Goal: Task Accomplishment & Management: Manage account settings

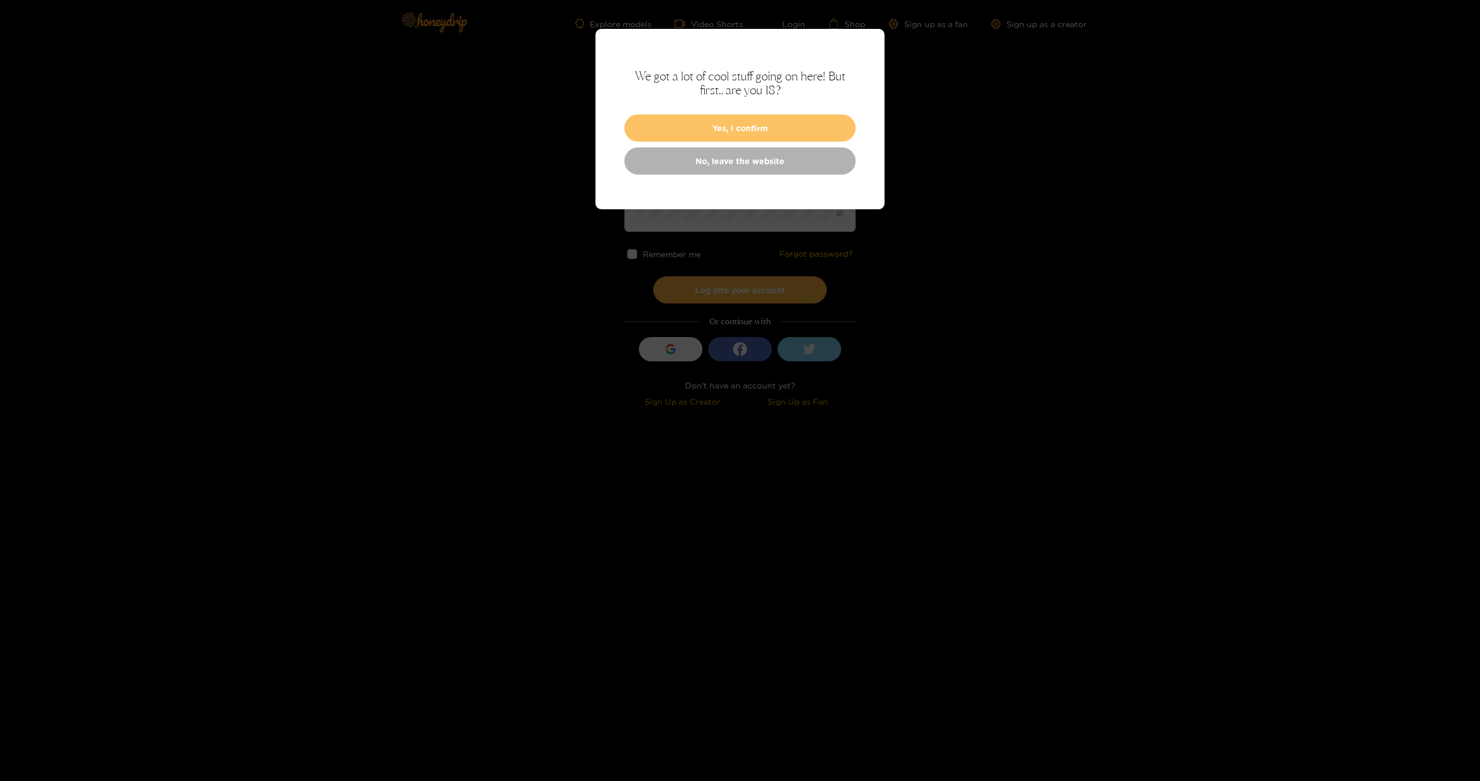
click at [773, 130] on button "Yes, I confirm" at bounding box center [739, 127] width 231 height 27
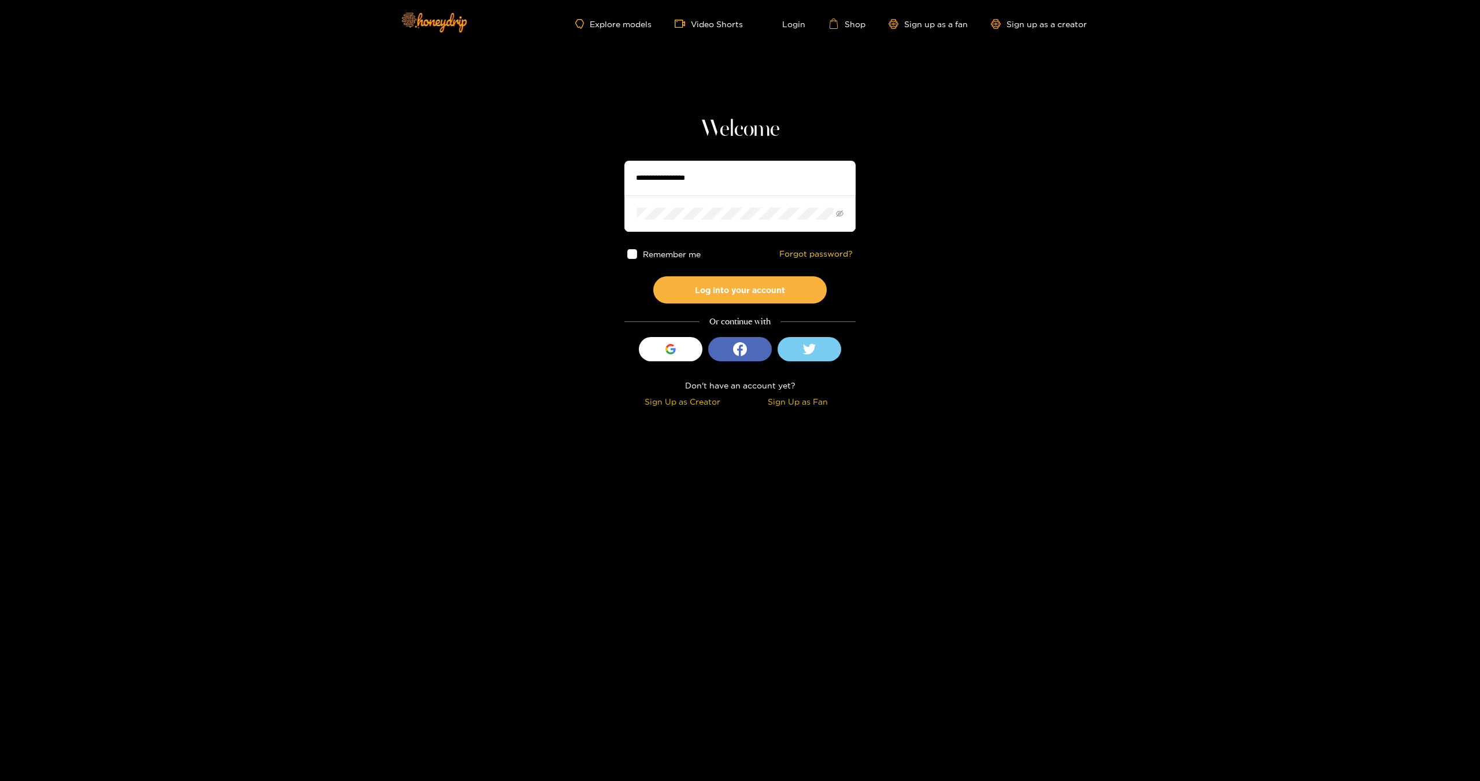
click at [731, 171] on input "text" at bounding box center [739, 178] width 231 height 35
type input "***"
click at [729, 294] on button "Log into your account" at bounding box center [739, 289] width 173 height 27
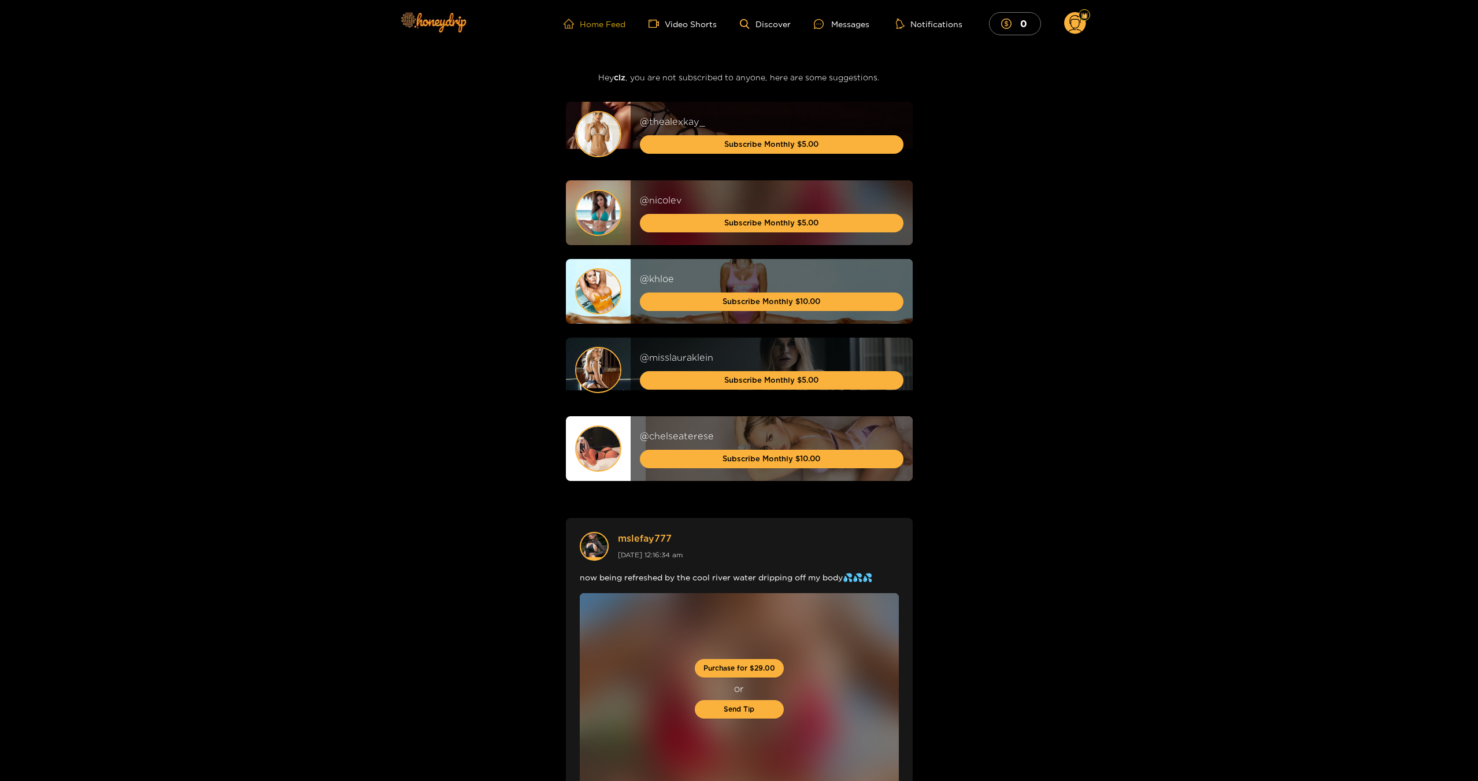
click at [612, 26] on link "Home Feed" at bounding box center [595, 23] width 62 height 10
click at [687, 25] on link "Video Shorts" at bounding box center [683, 23] width 68 height 10
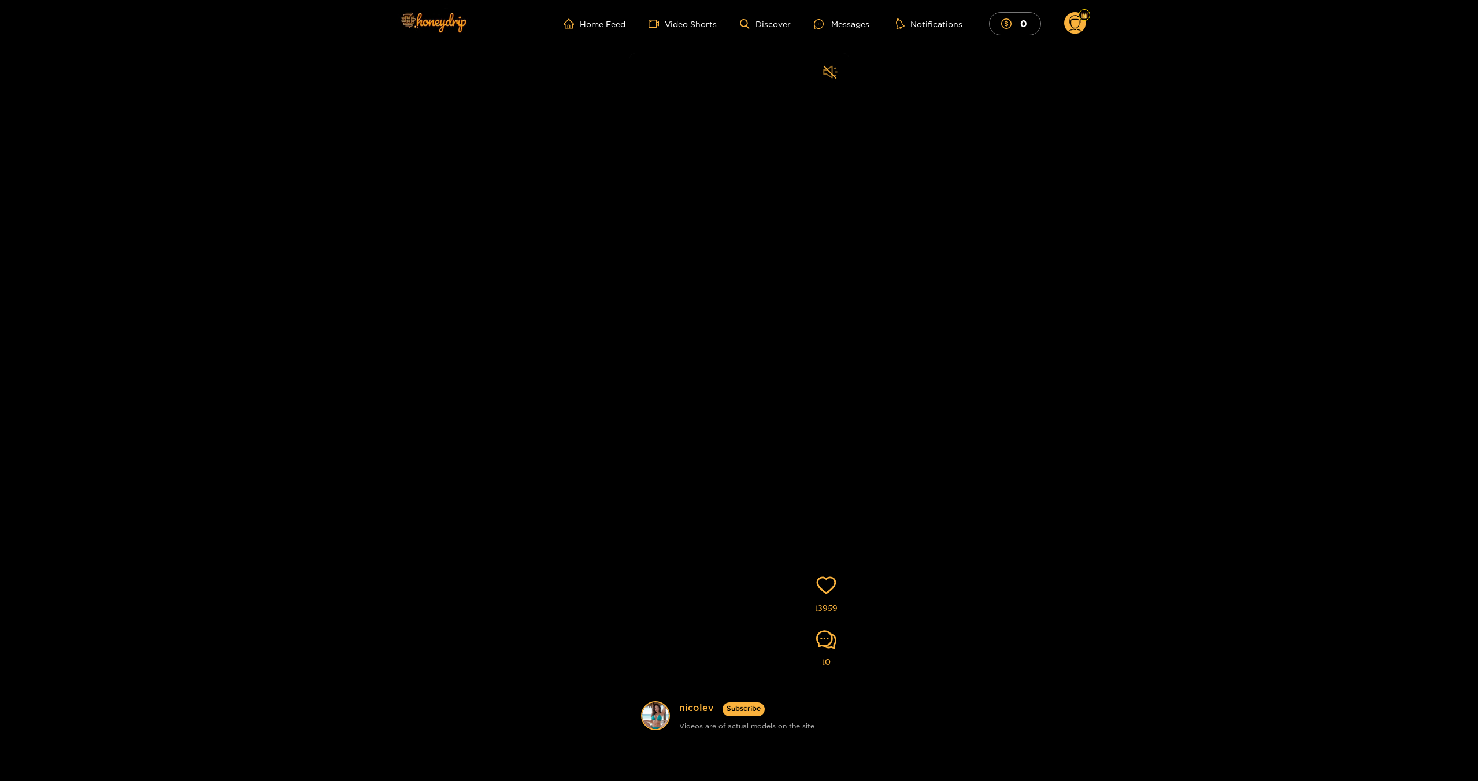
click at [834, 72] on icon "sound" at bounding box center [830, 72] width 14 height 14
click at [835, 75] on icon "sound" at bounding box center [830, 72] width 14 height 14
click at [758, 26] on link "Discover" at bounding box center [765, 24] width 50 height 10
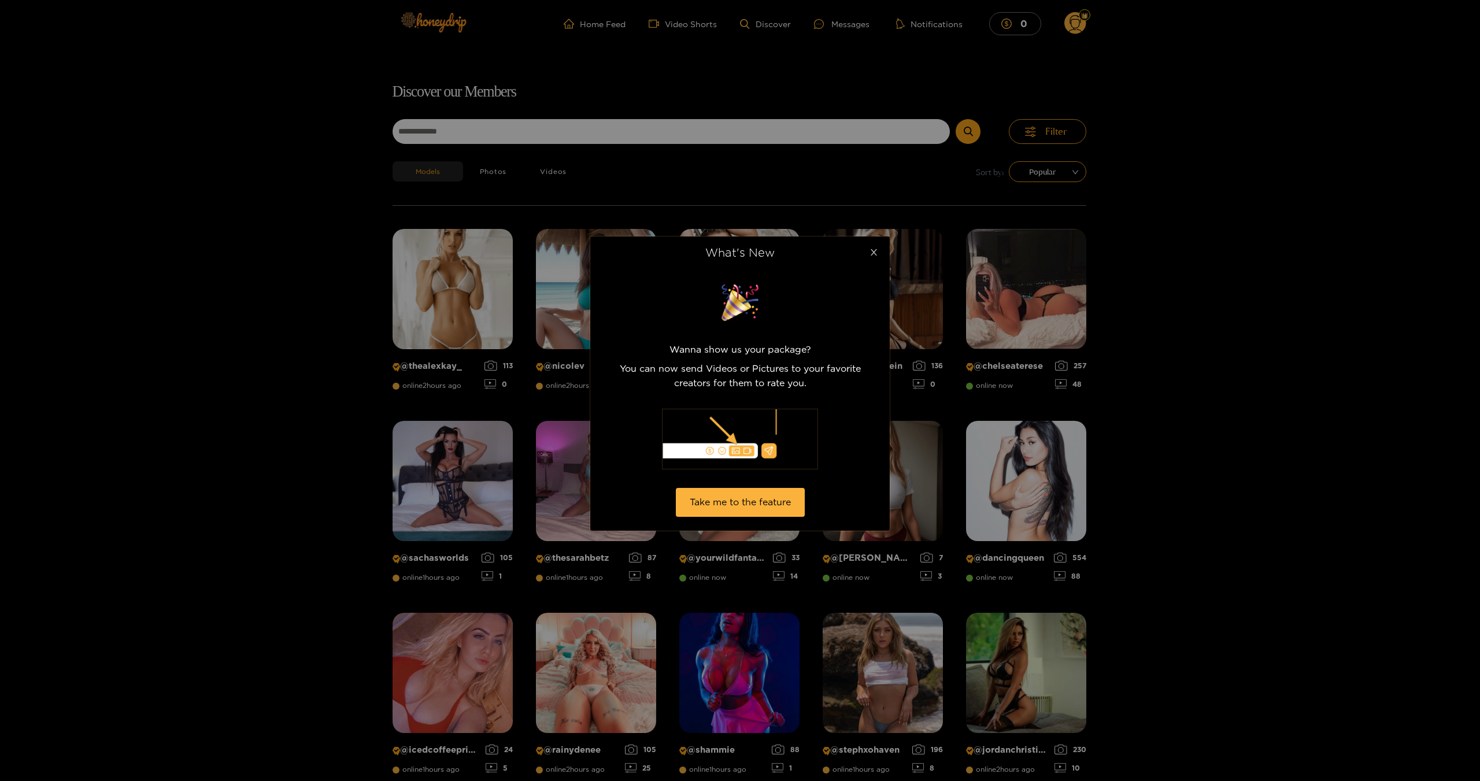
click at [875, 250] on icon "close" at bounding box center [873, 252] width 9 height 9
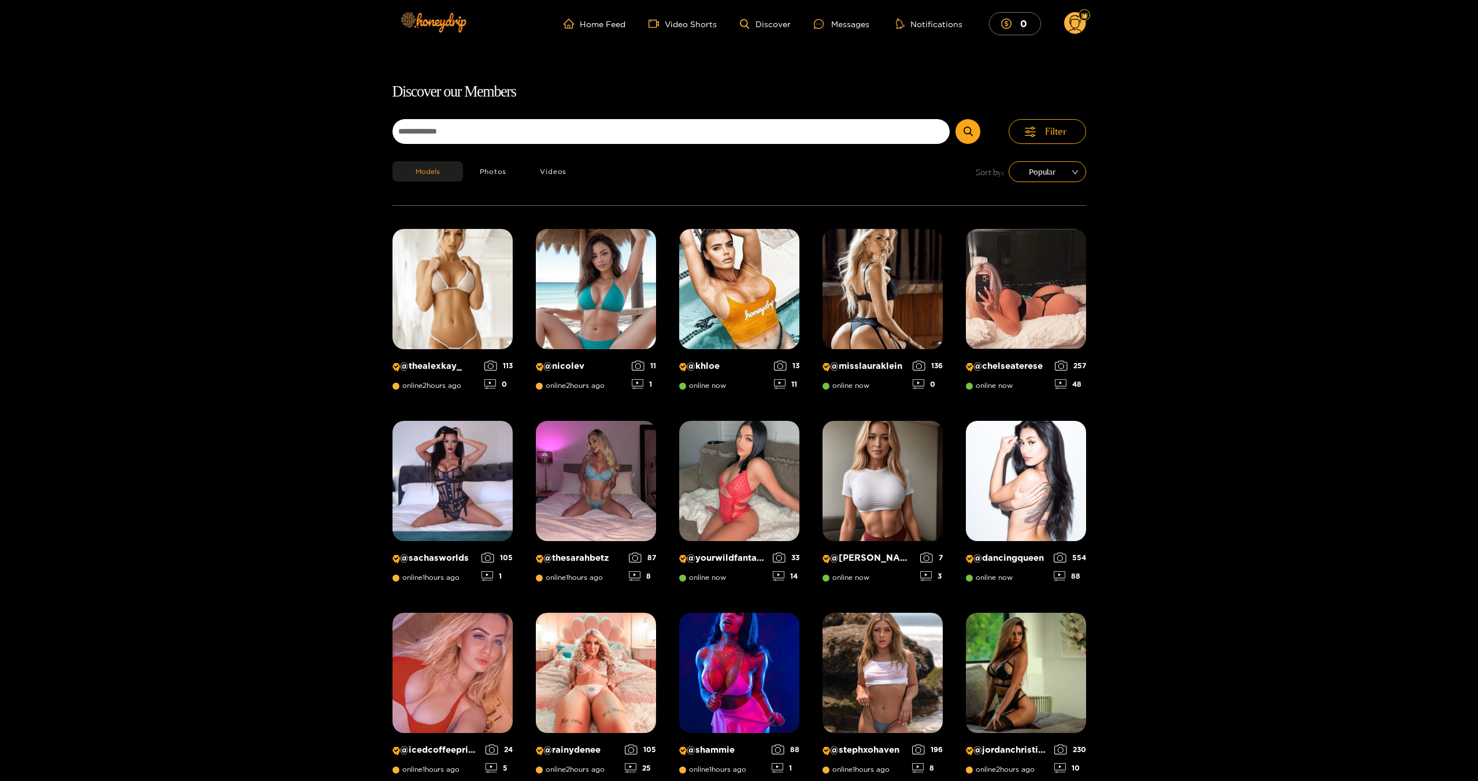
scroll to position [74, 0]
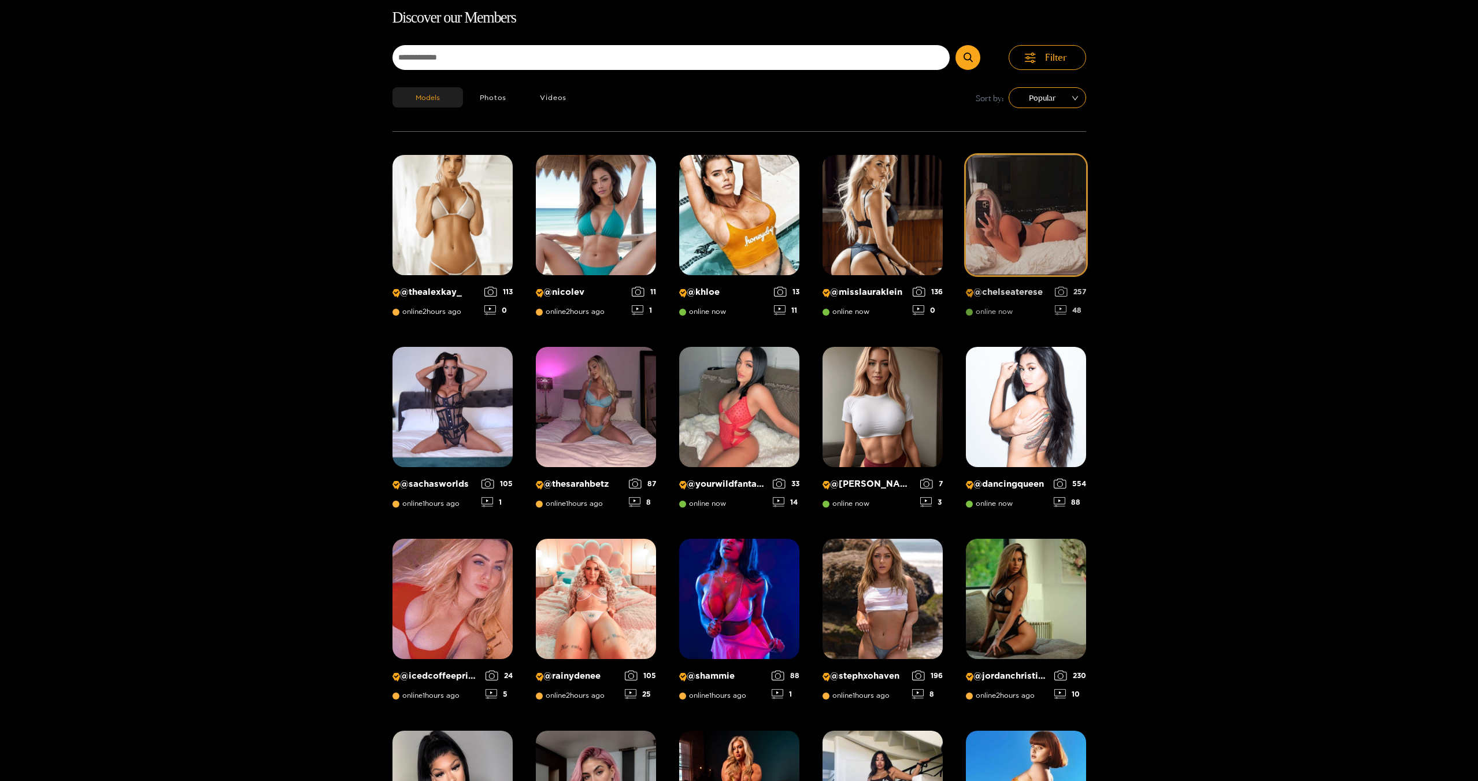
click at [1023, 214] on img at bounding box center [1026, 215] width 120 height 120
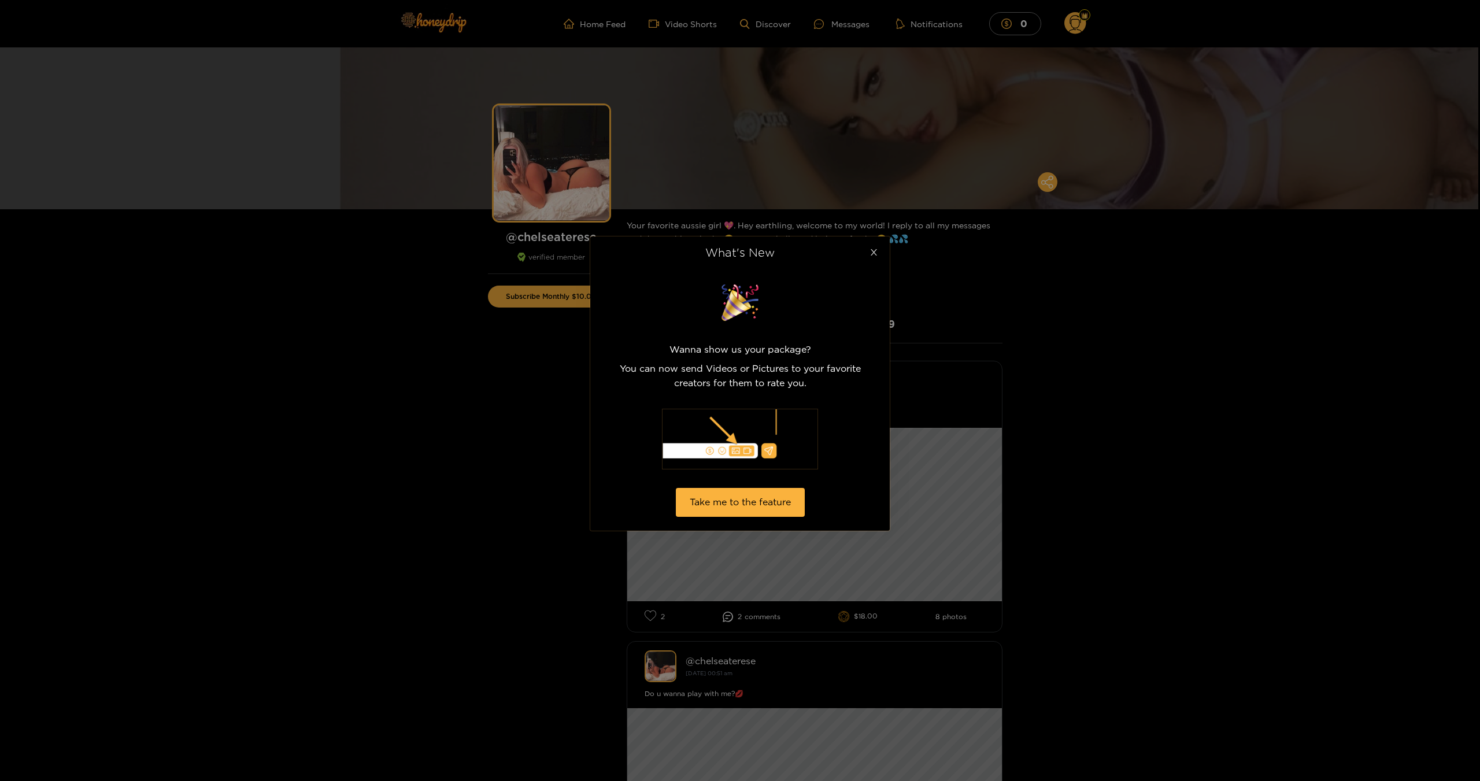
click at [873, 251] on icon "close" at bounding box center [873, 252] width 9 height 9
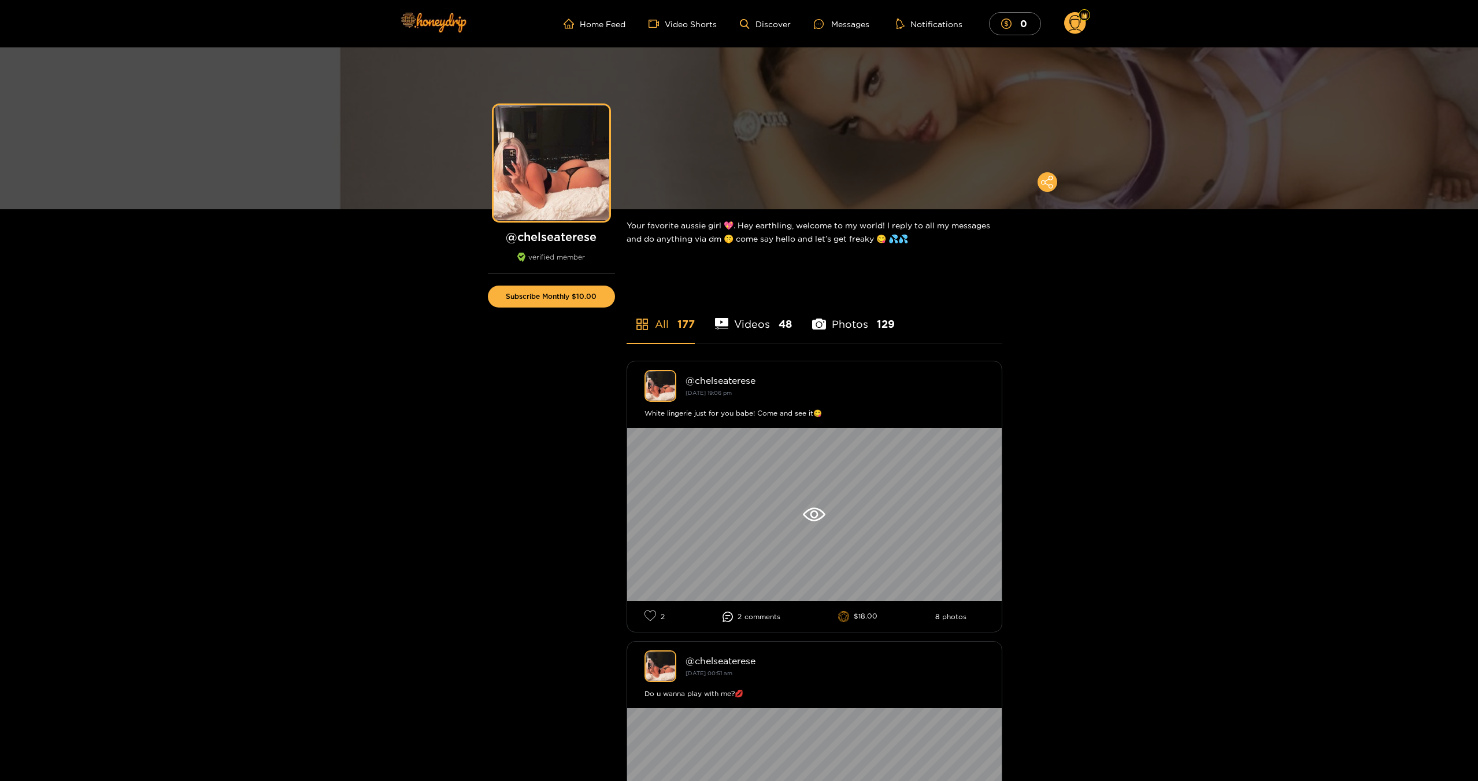
click at [746, 322] on li "Videos 48" at bounding box center [753, 317] width 77 height 52
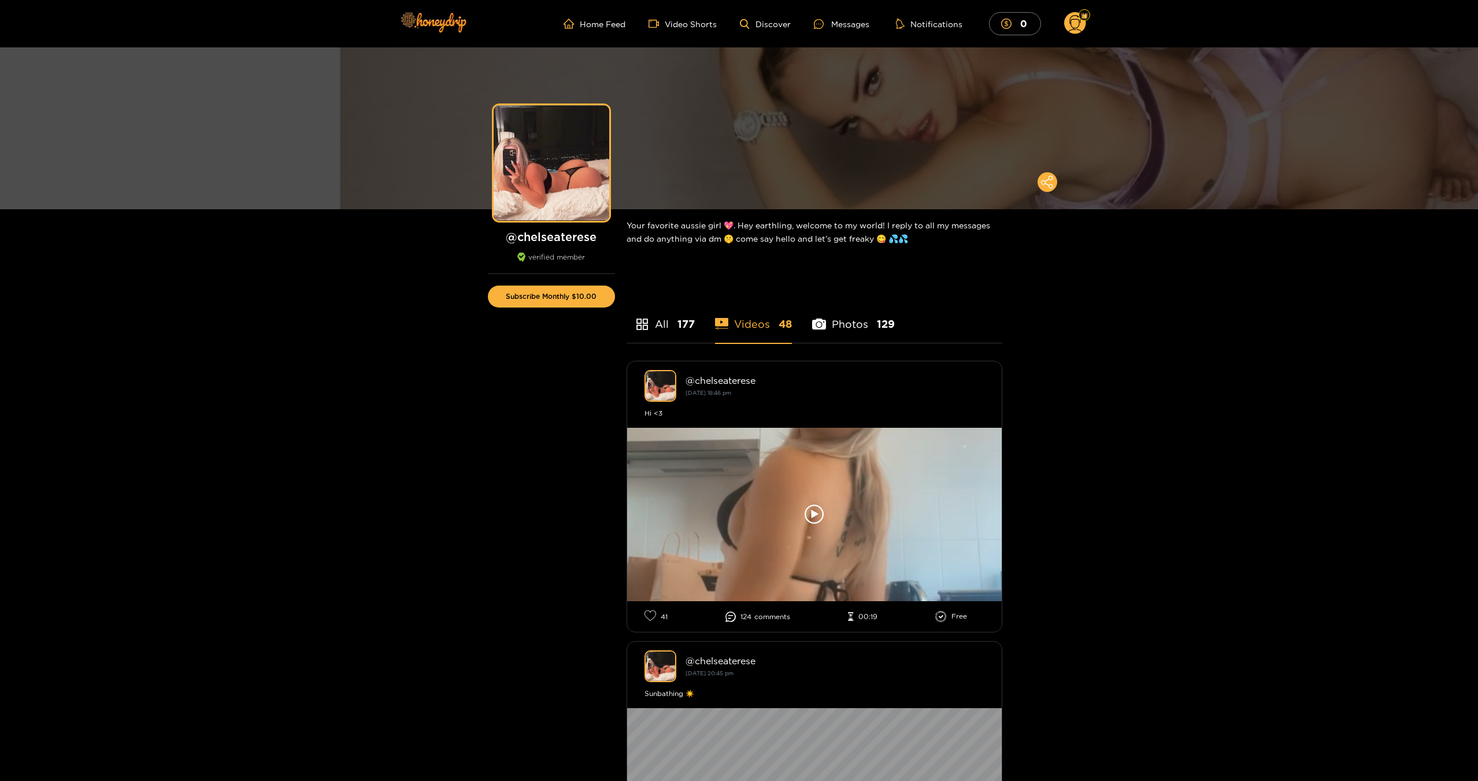
click at [835, 326] on li "Photos 129" at bounding box center [853, 317] width 83 height 52
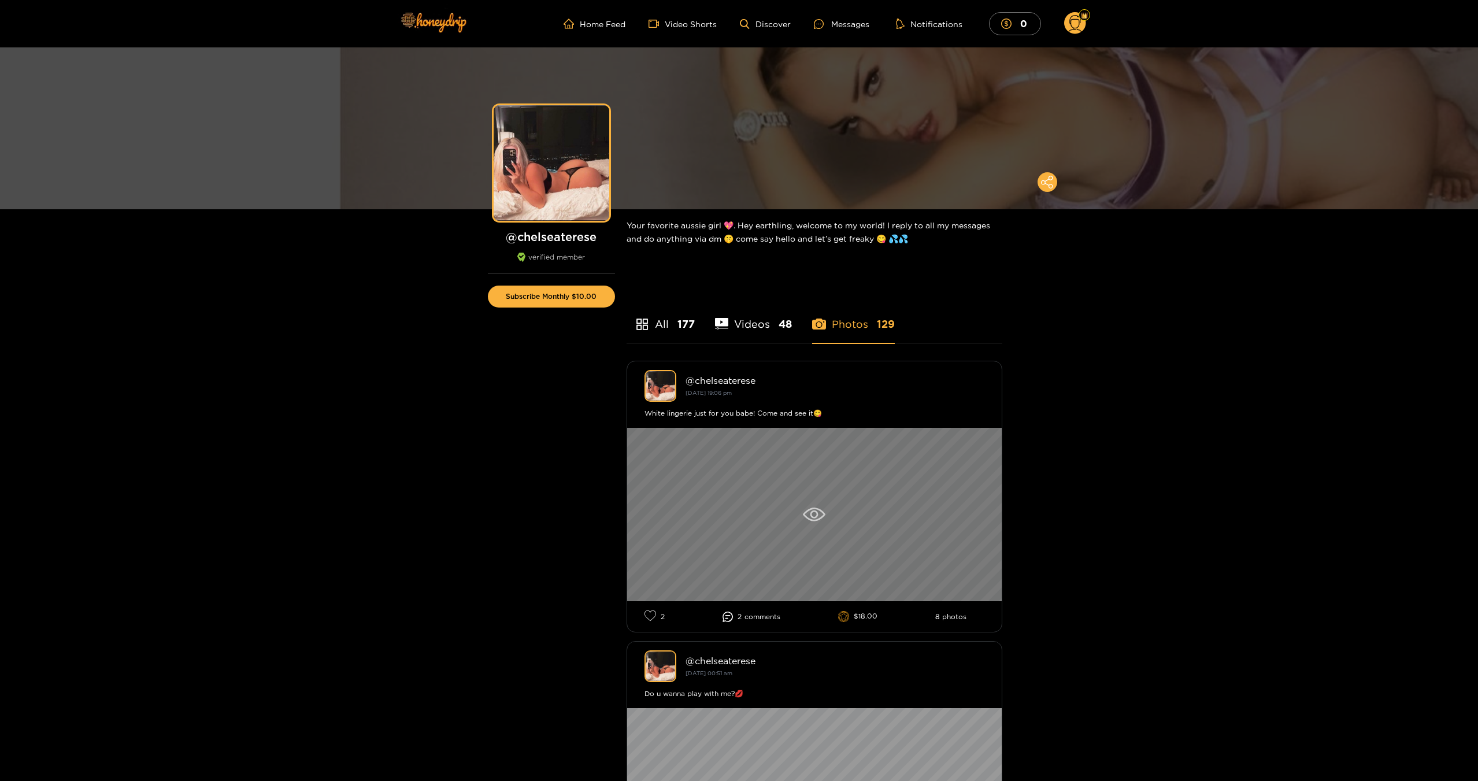
click at [815, 509] on icon at bounding box center [814, 514] width 23 height 14
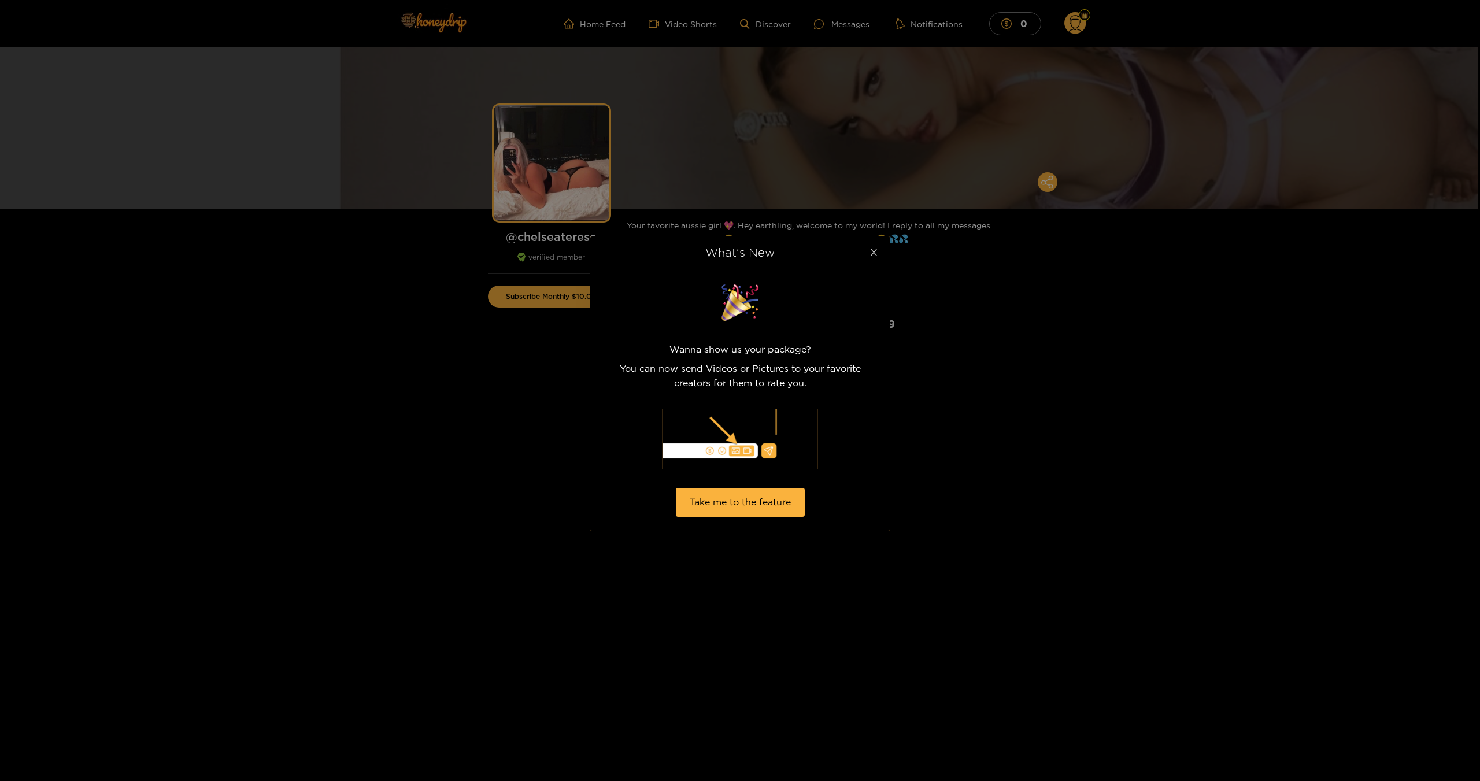
click at [873, 253] on icon "close" at bounding box center [873, 252] width 6 height 6
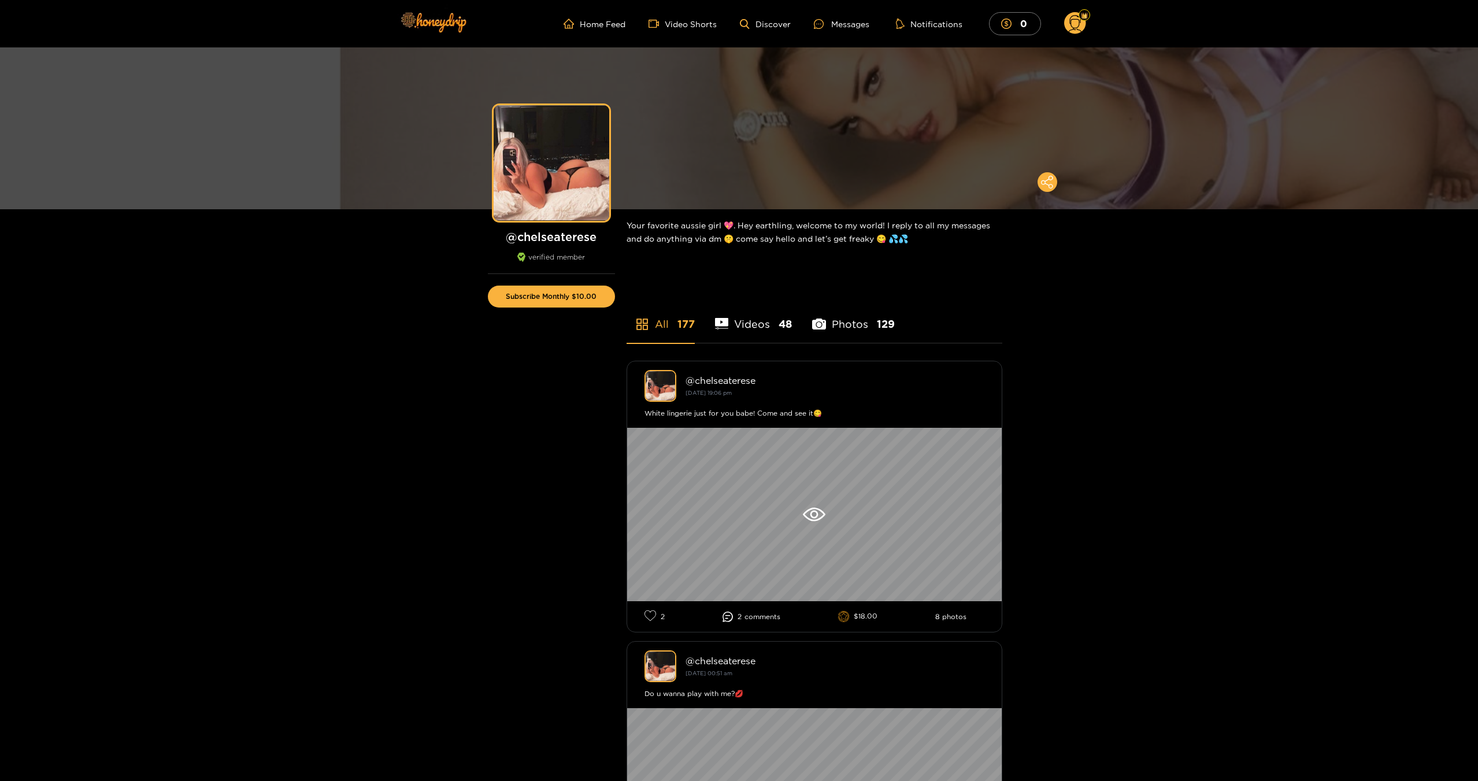
drag, startPoint x: 716, startPoint y: 328, endPoint x: 710, endPoint y: 327, distance: 5.9
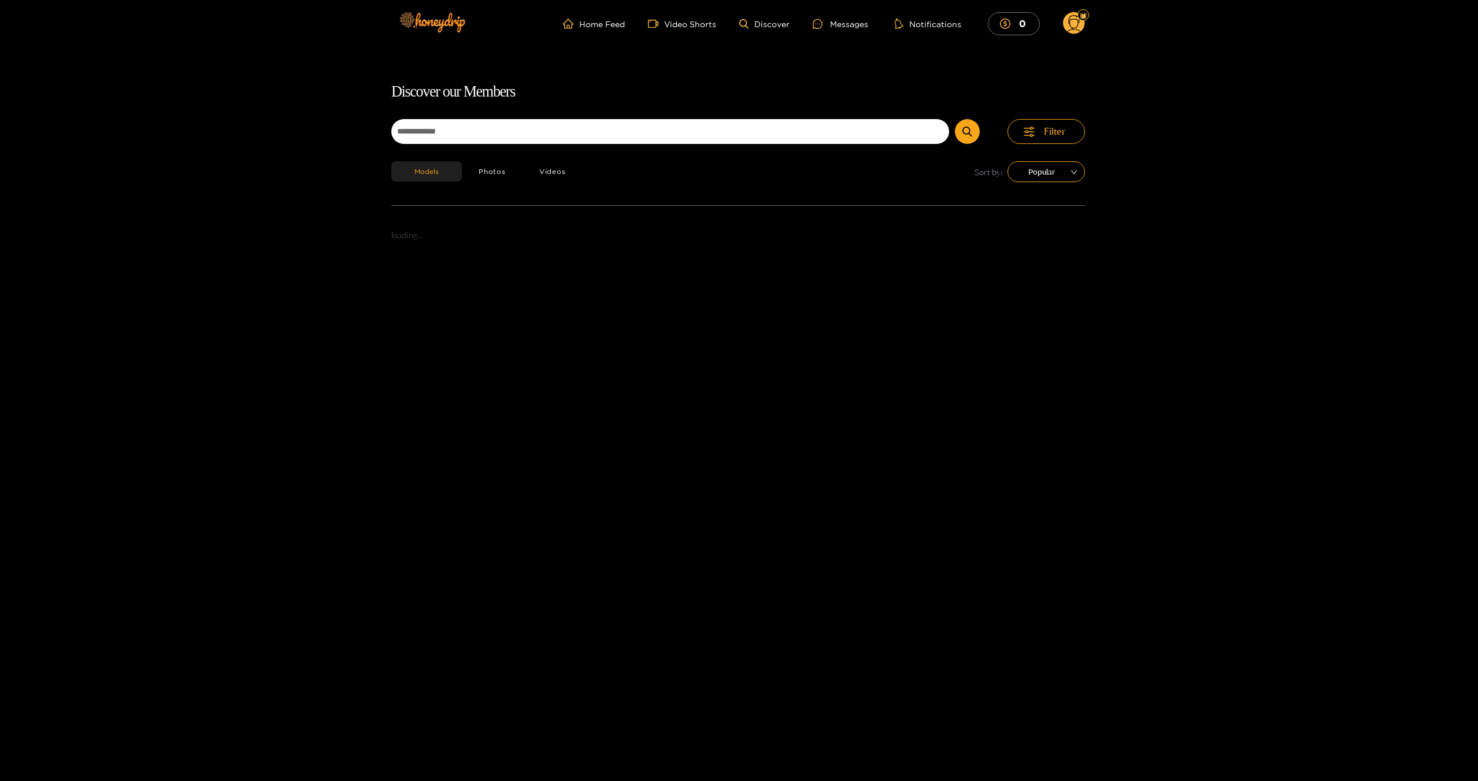
scroll to position [74, 0]
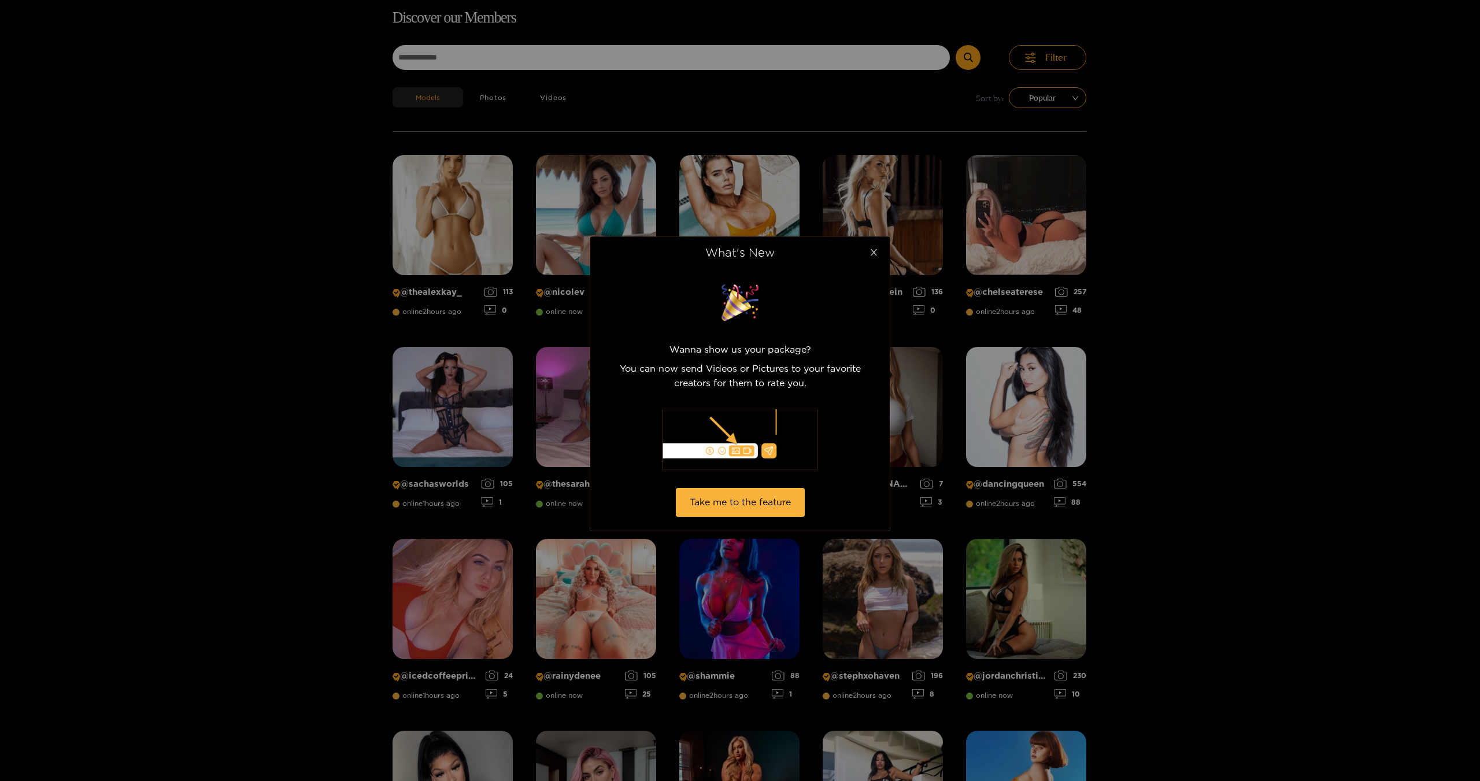
click at [876, 257] on span "Close" at bounding box center [873, 252] width 32 height 32
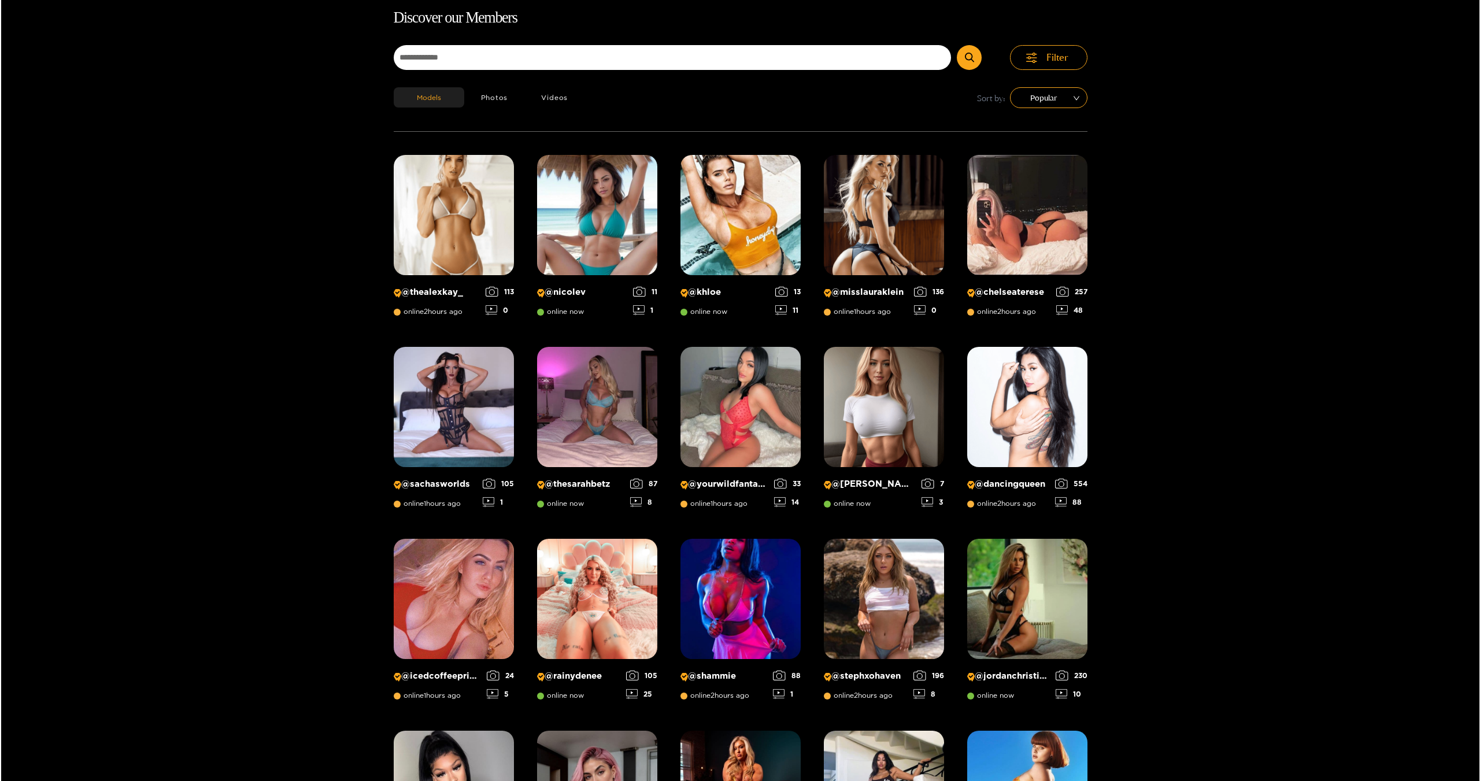
scroll to position [0, 0]
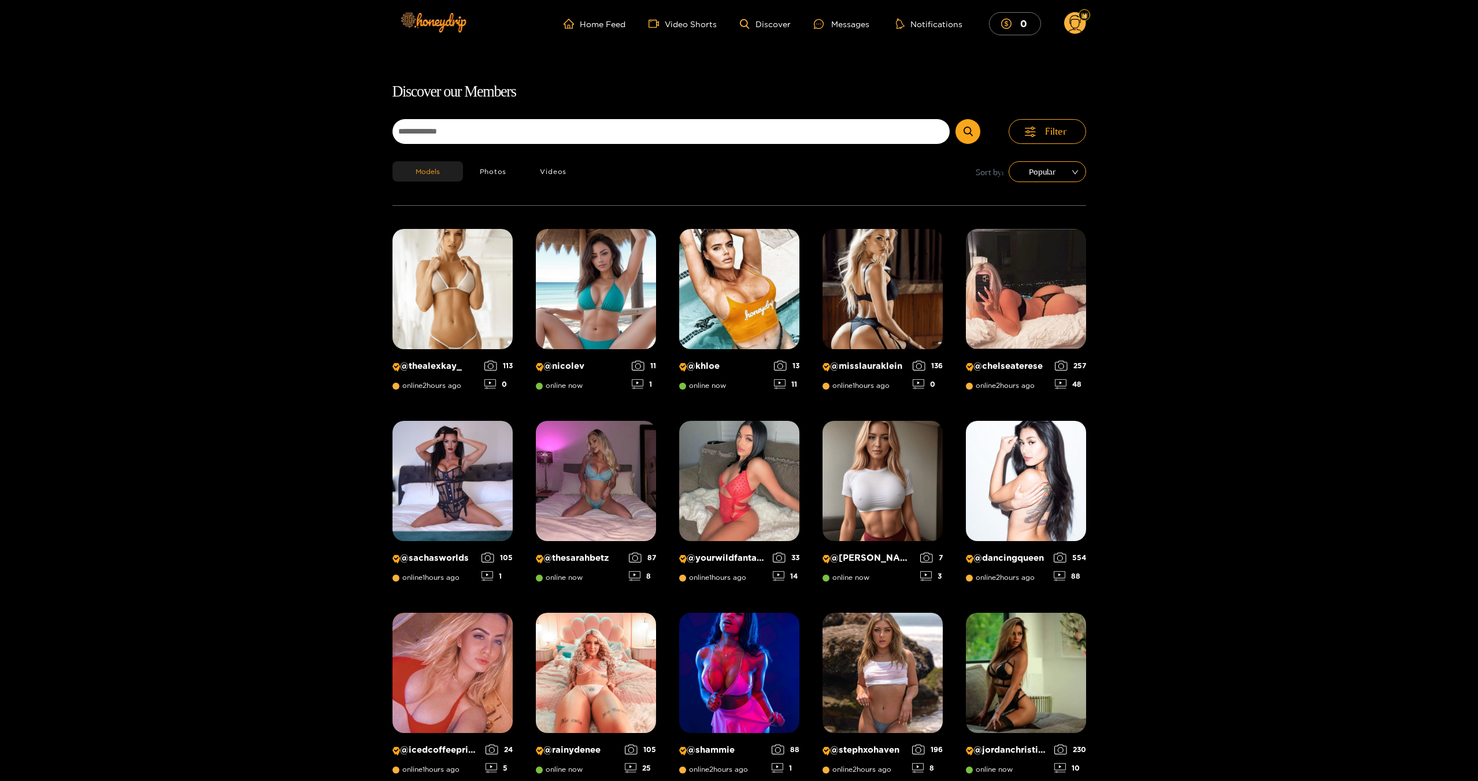
click at [1068, 20] on circle at bounding box center [1075, 23] width 22 height 22
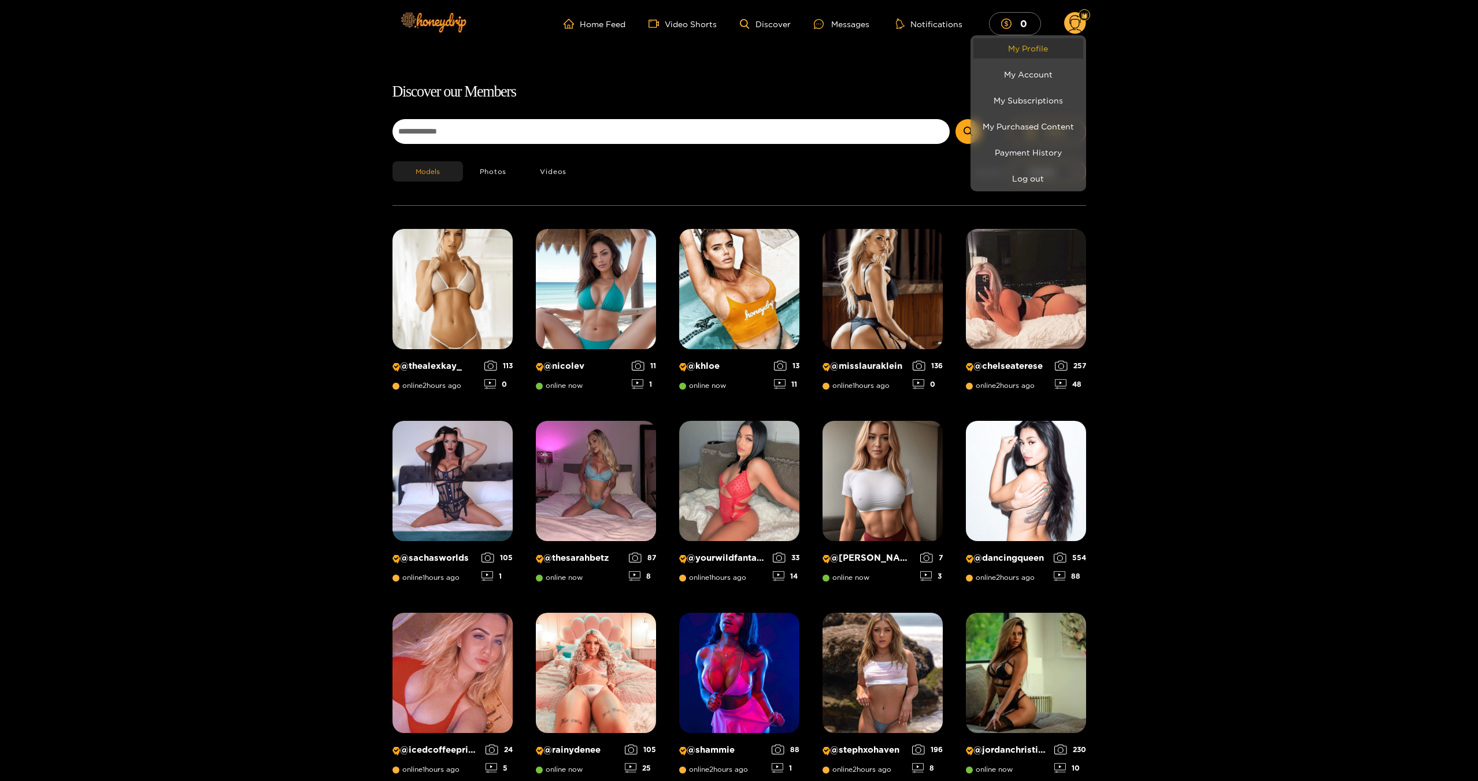
click at [1042, 48] on link "My Profile" at bounding box center [1028, 48] width 110 height 20
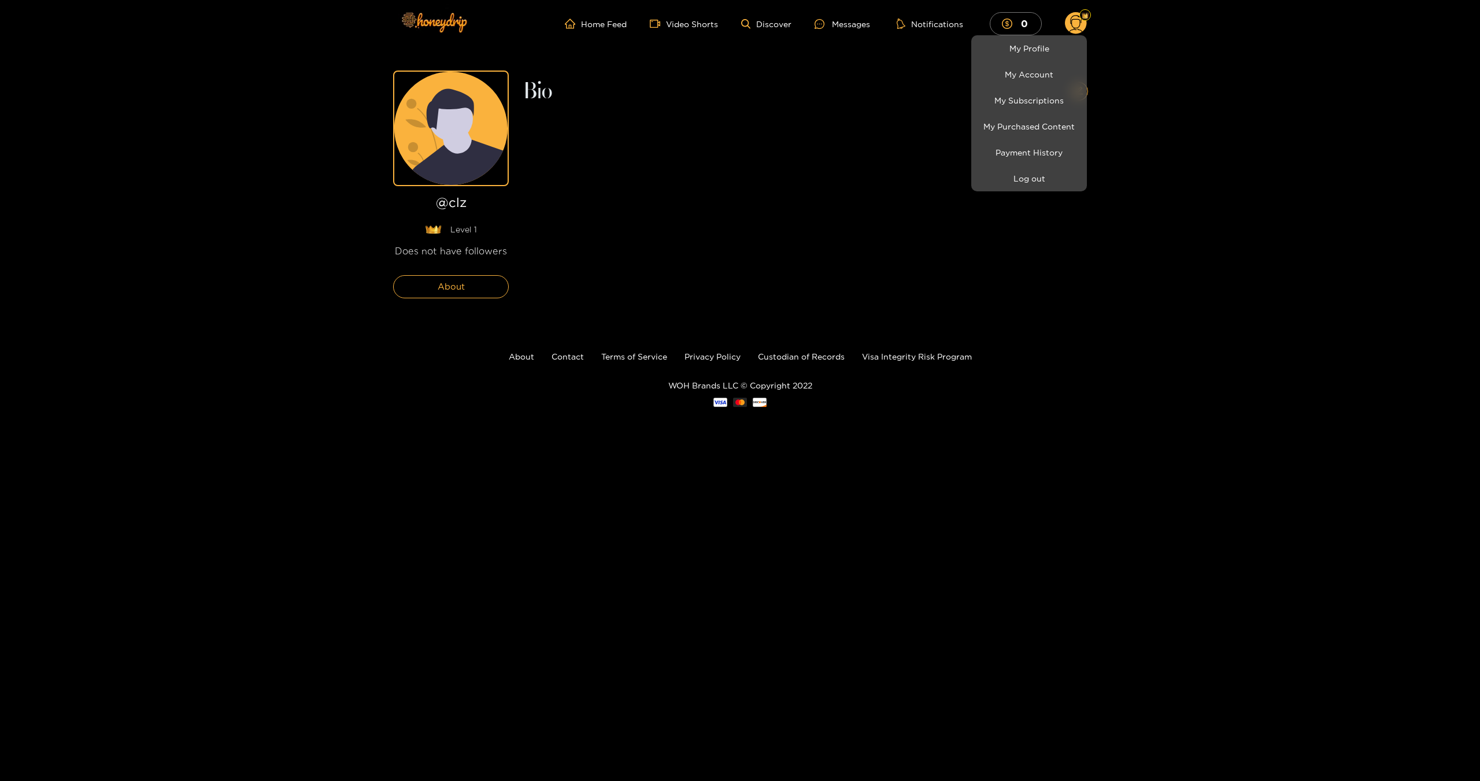
click at [765, 205] on div at bounding box center [740, 390] width 1480 height 781
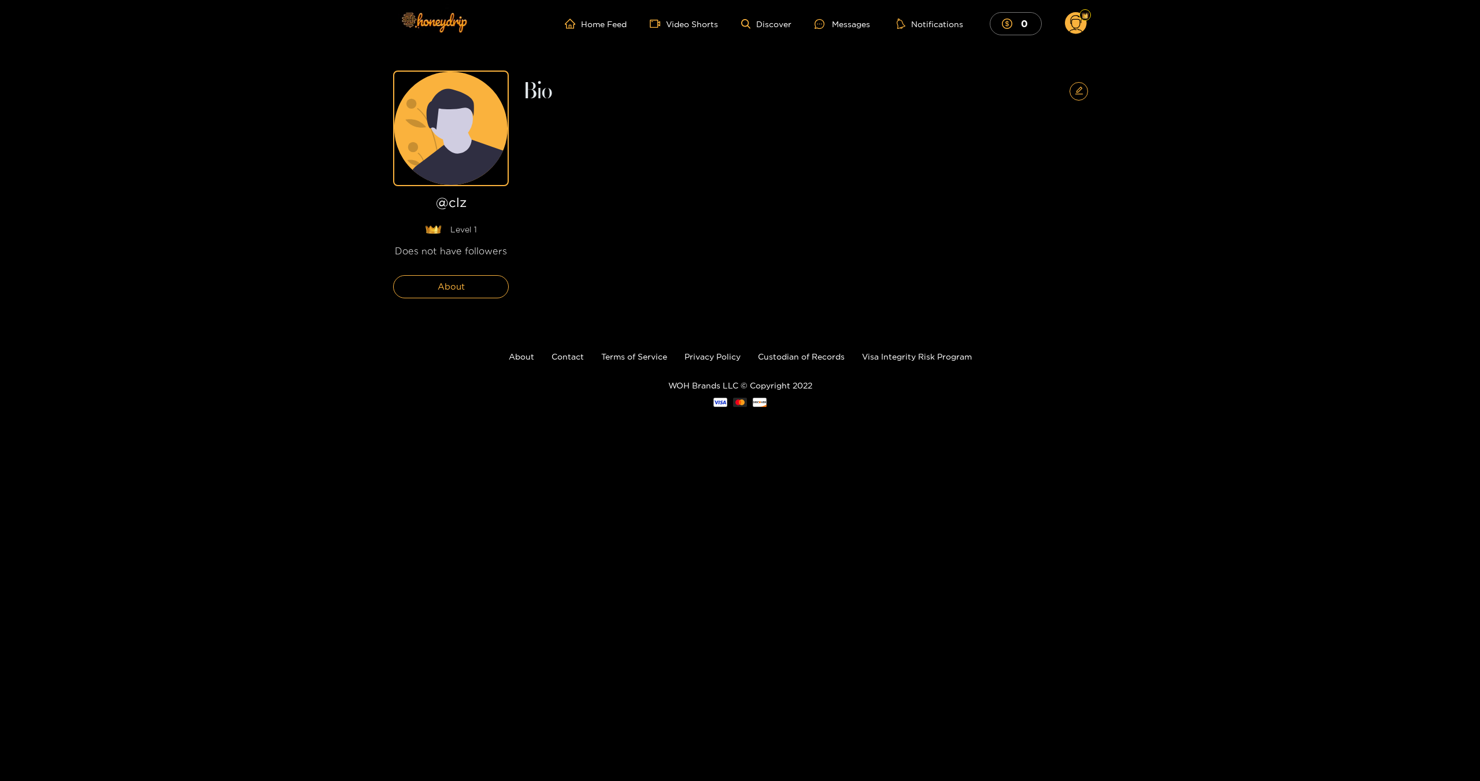
click at [1071, 22] on circle at bounding box center [1076, 23] width 22 height 22
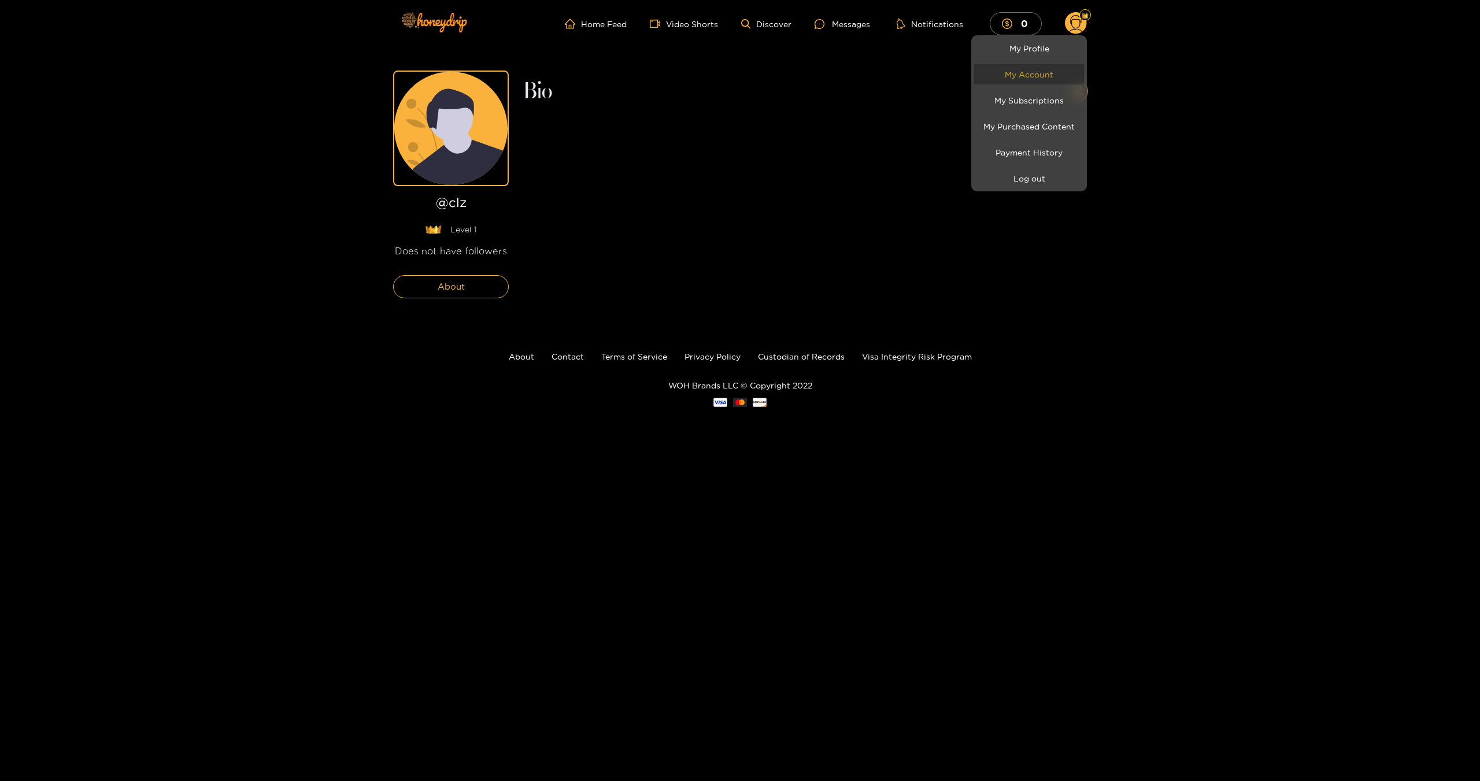
click at [1053, 73] on link "My Account" at bounding box center [1029, 74] width 110 height 20
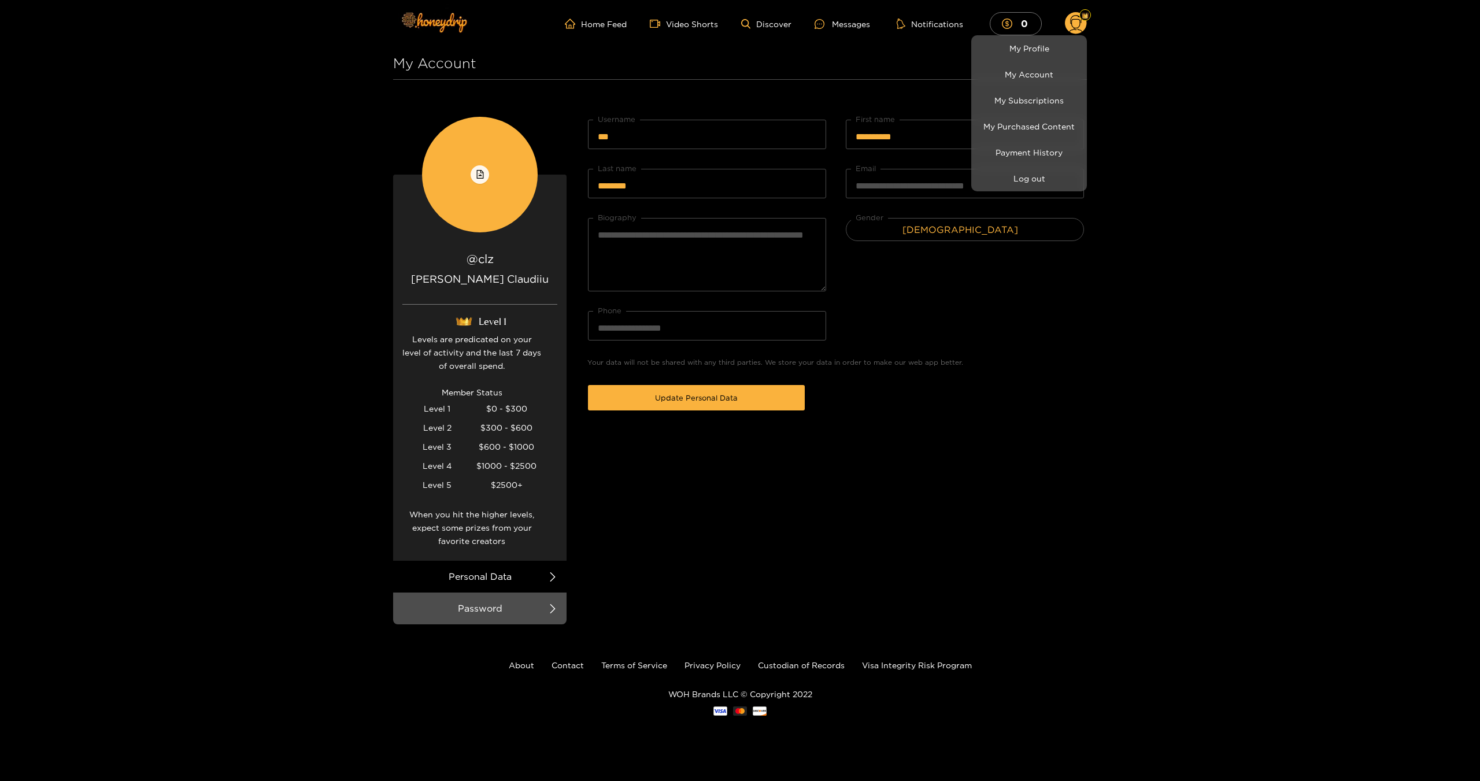
click at [839, 515] on div at bounding box center [740, 390] width 1480 height 781
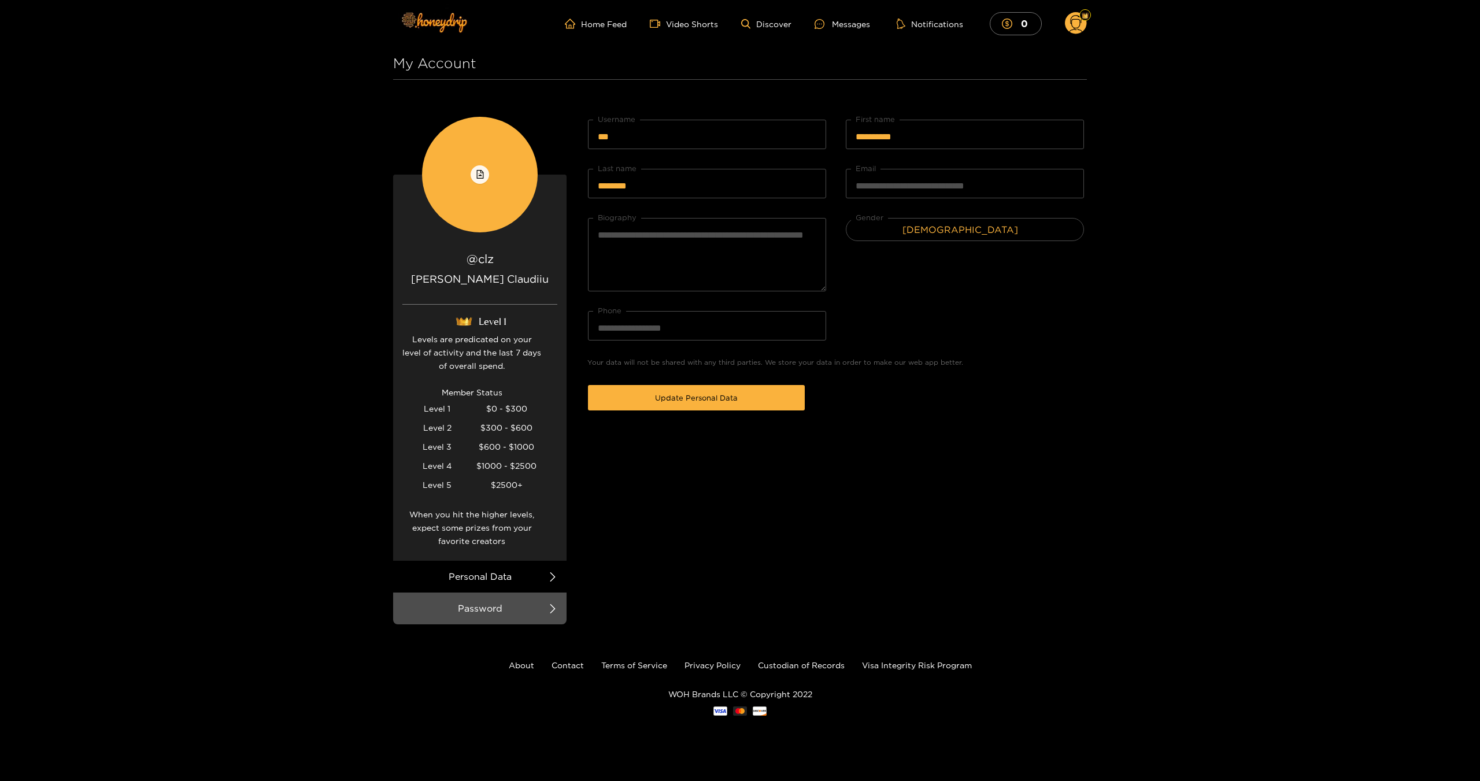
click at [555, 575] on icon at bounding box center [552, 576] width 9 height 9
click at [552, 575] on icon at bounding box center [552, 576] width 9 height 9
click at [558, 610] on li "Password" at bounding box center [479, 608] width 173 height 32
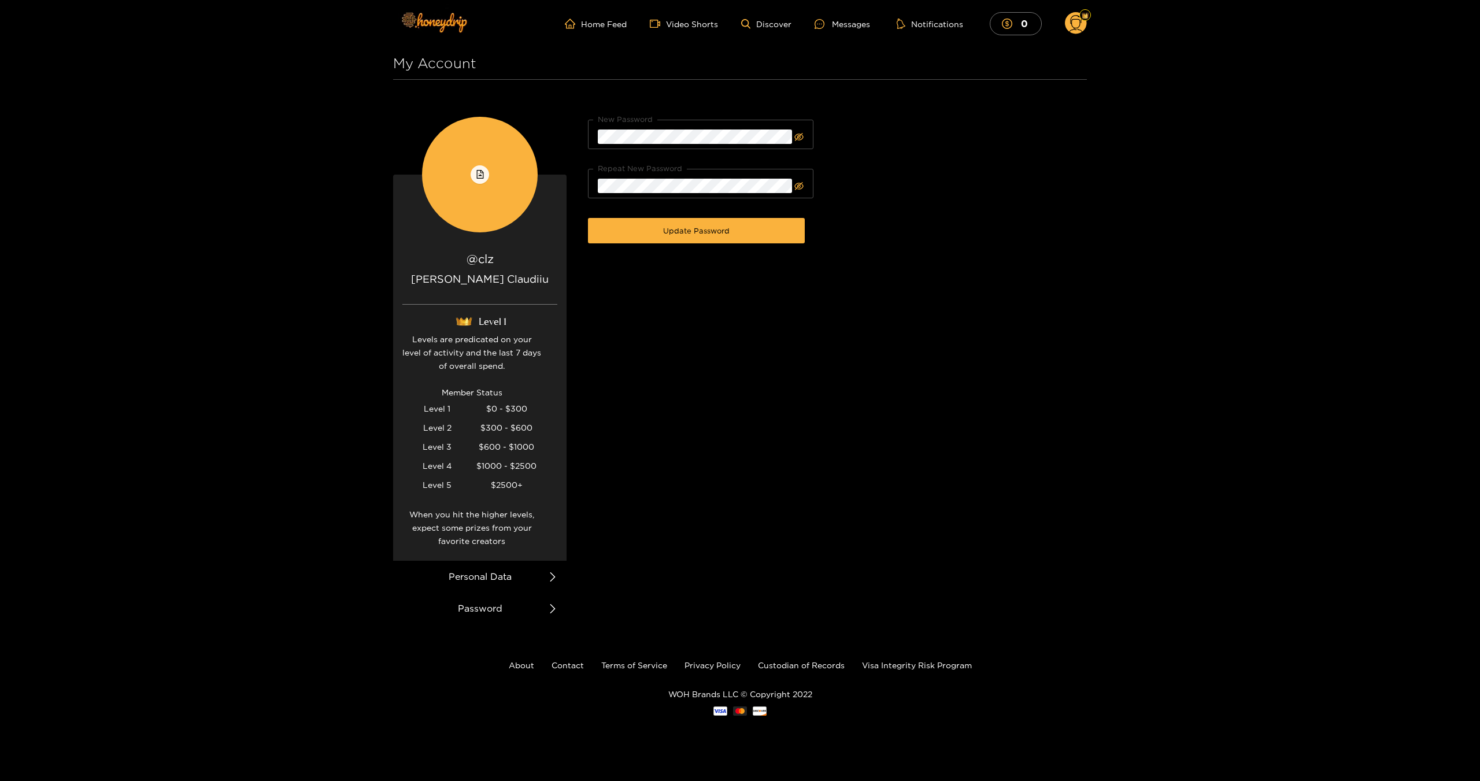
click at [544, 586] on li "Personal Data" at bounding box center [479, 577] width 173 height 32
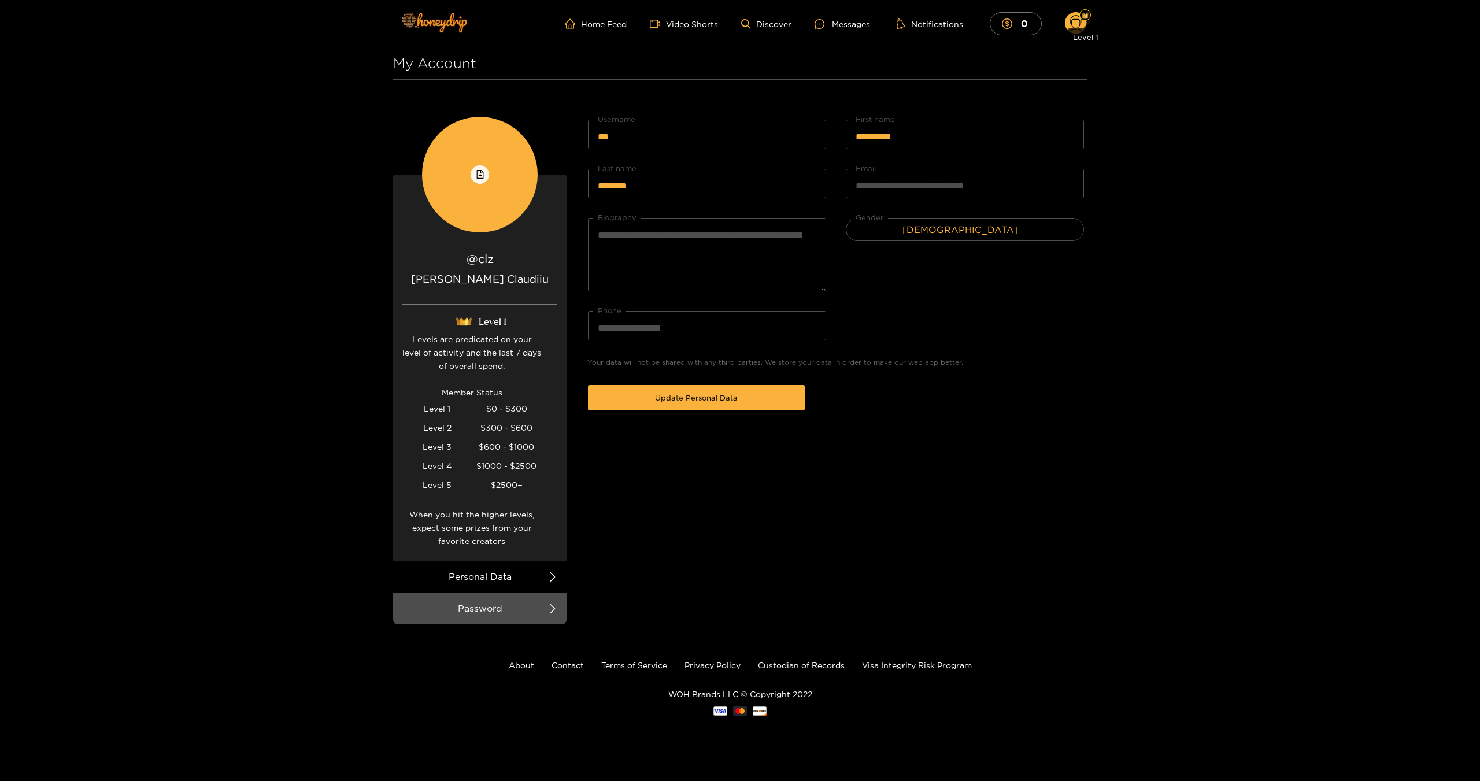
click at [1088, 17] on img at bounding box center [1084, 15] width 7 height 7
click at [1076, 18] on circle at bounding box center [1076, 23] width 22 height 22
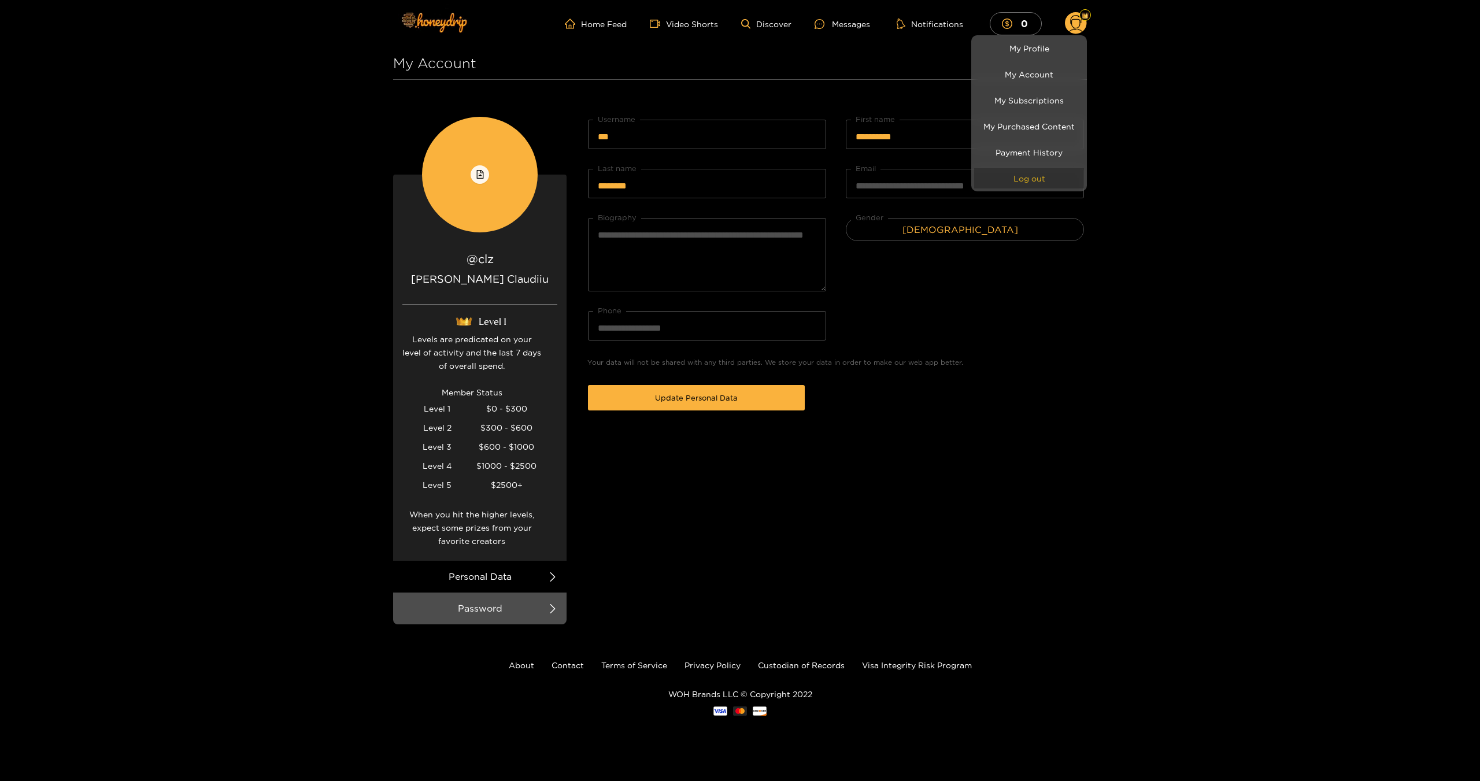
click at [1035, 172] on button "Log out" at bounding box center [1029, 178] width 110 height 20
